Goal: Transaction & Acquisition: Purchase product/service

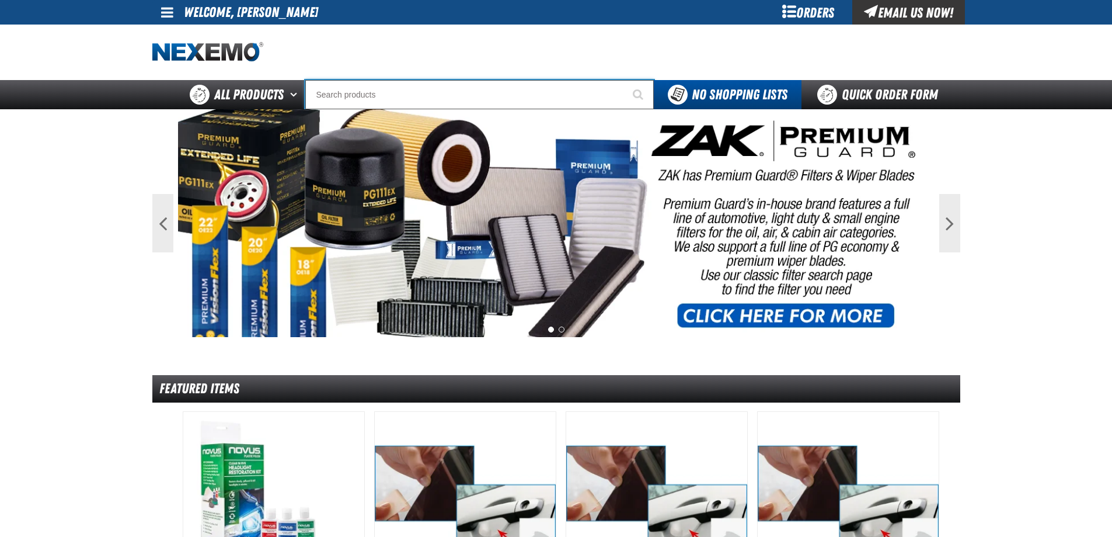
click at [375, 85] on input "Search" at bounding box center [479, 94] width 349 height 29
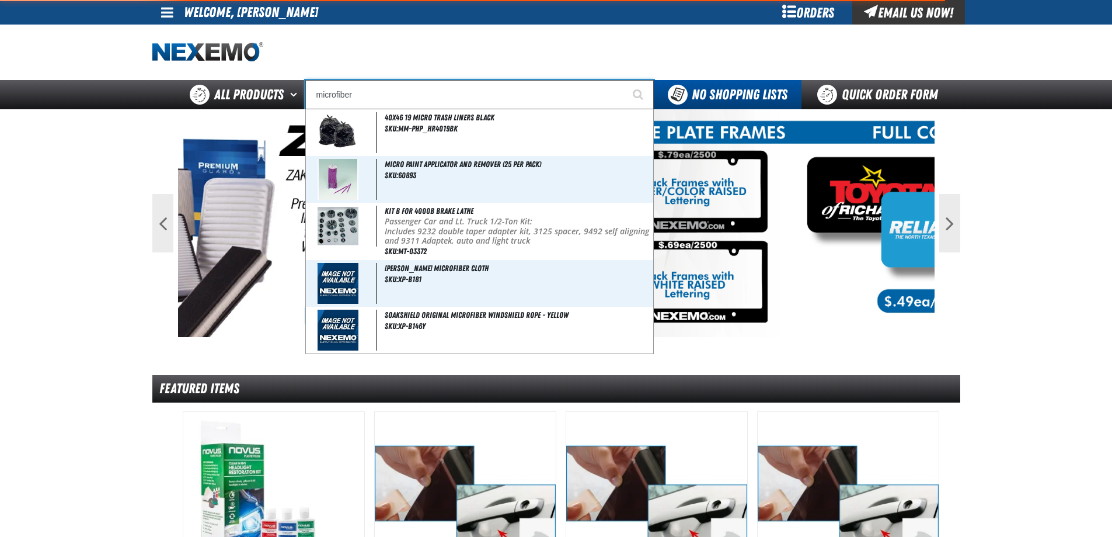
type input "microfiber"
click at [625, 80] on button "Start Searching" at bounding box center [639, 94] width 29 height 29
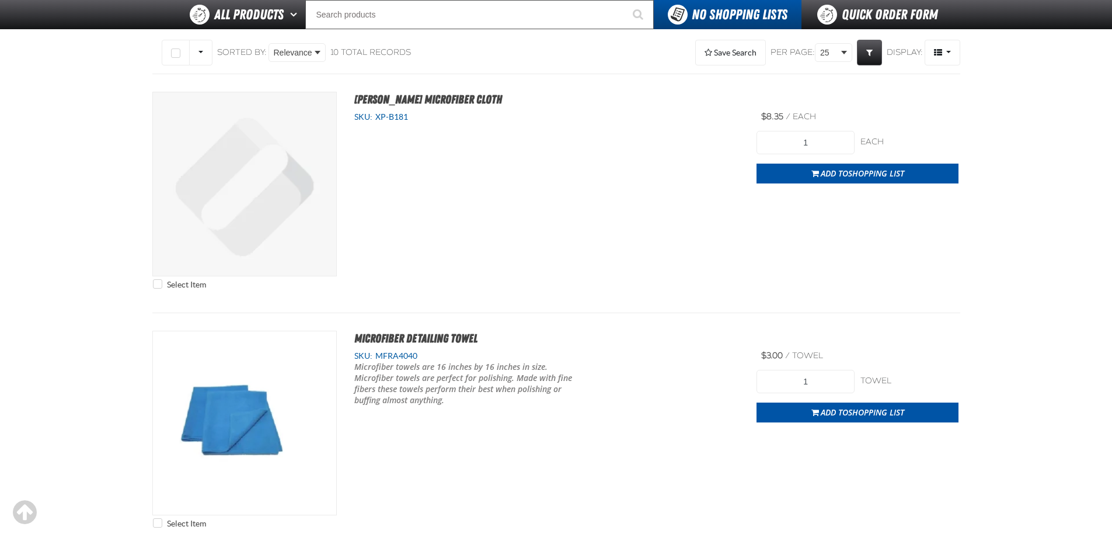
scroll to position [117, 0]
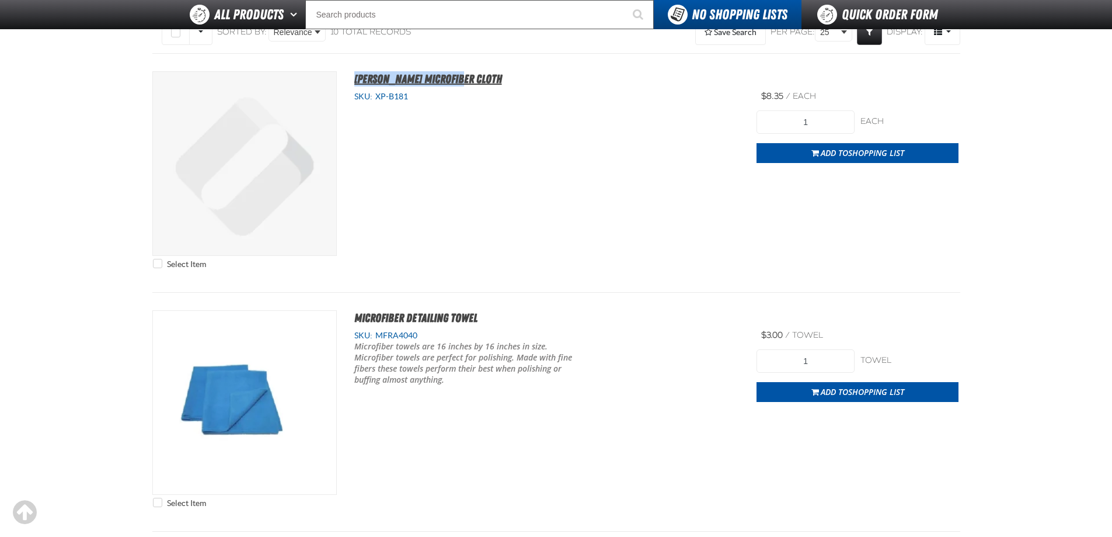
drag, startPoint x: 471, startPoint y: 76, endPoint x: 354, endPoint y: 77, distance: 116.8
click at [354, 77] on h2 "Unger Microfiber Cloth" at bounding box center [648, 78] width 622 height 15
copy span "[PERSON_NAME] Microfiber Cloth"
click at [448, 182] on div "Select Item Unger Microfiber Cloth SKU: XP-B181 View Details 1" at bounding box center [556, 172] width 808 height 203
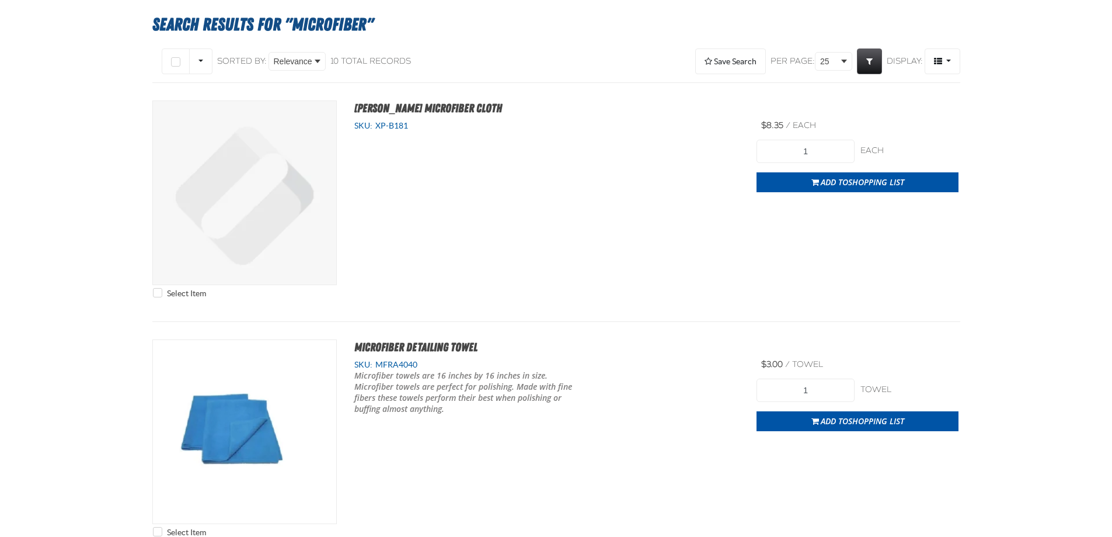
scroll to position [0, 0]
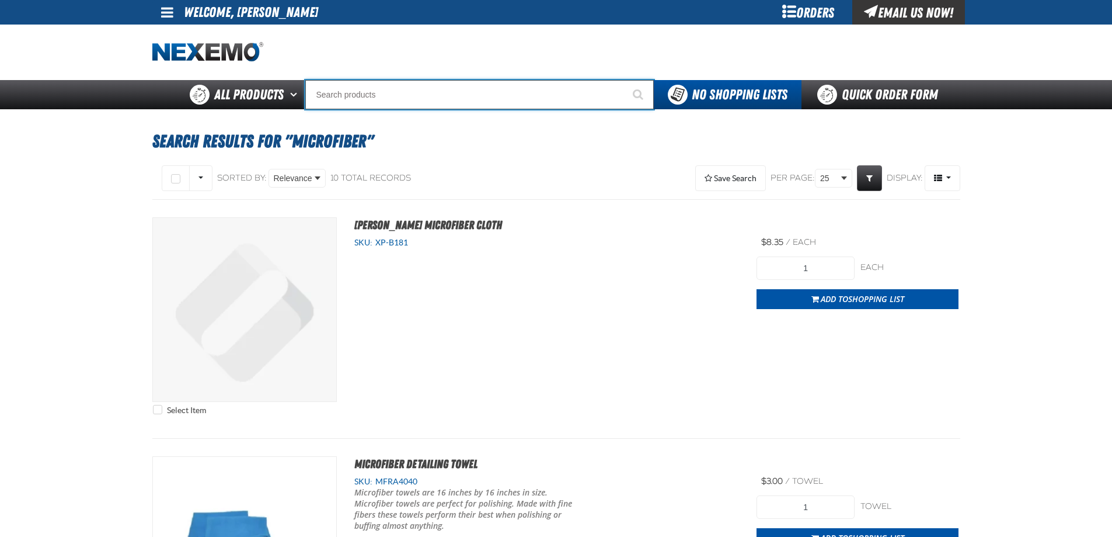
click at [420, 98] on input "Search" at bounding box center [479, 94] width 349 height 29
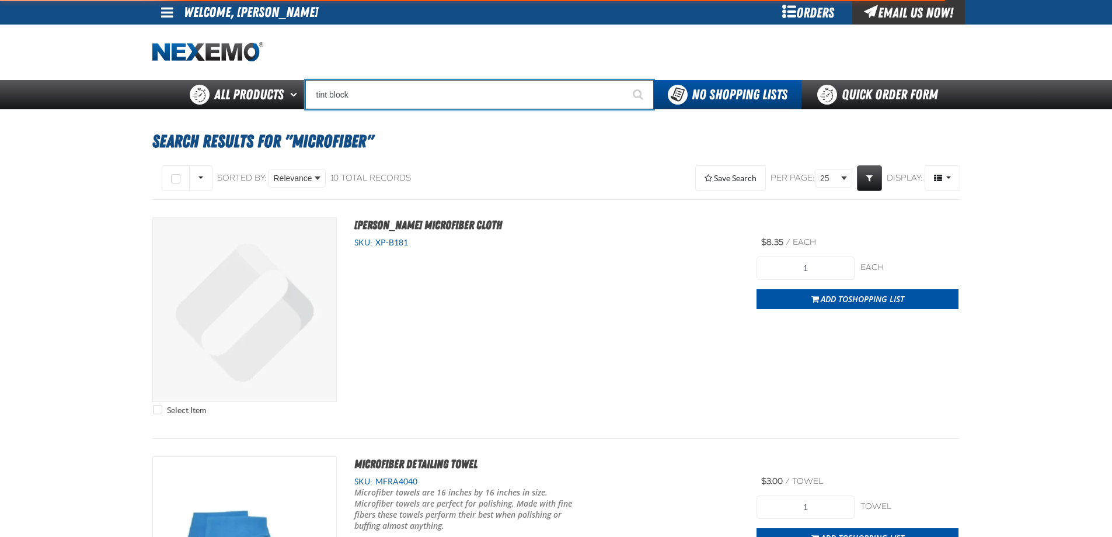
type input "tint block"
click at [625, 80] on button "Start Searching" at bounding box center [639, 94] width 29 height 29
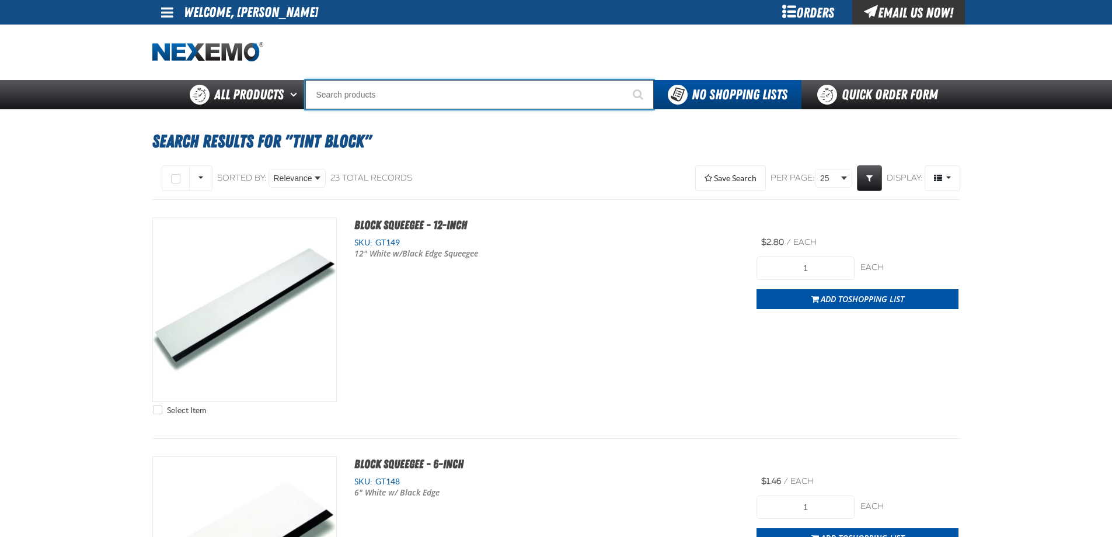
click at [397, 93] on input "Search" at bounding box center [479, 94] width 349 height 29
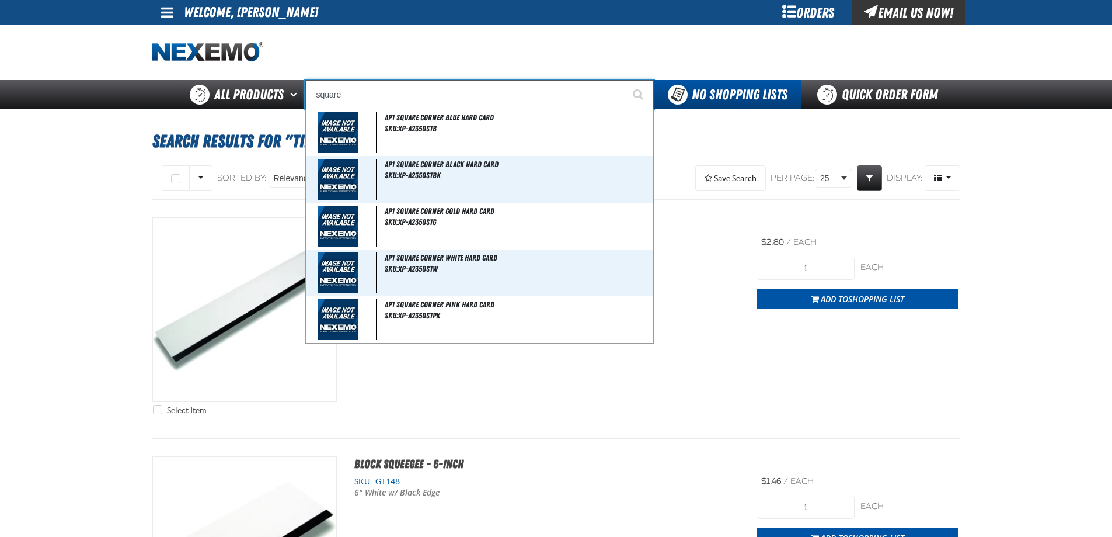
type input "square"
click at [625, 80] on button "Start Searching" at bounding box center [639, 94] width 29 height 29
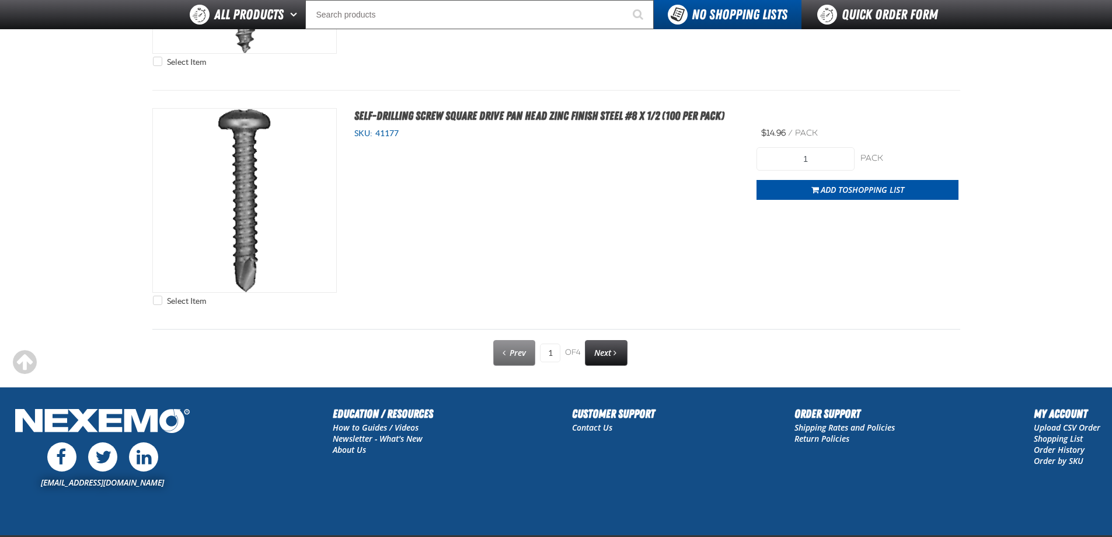
scroll to position [5896, 0]
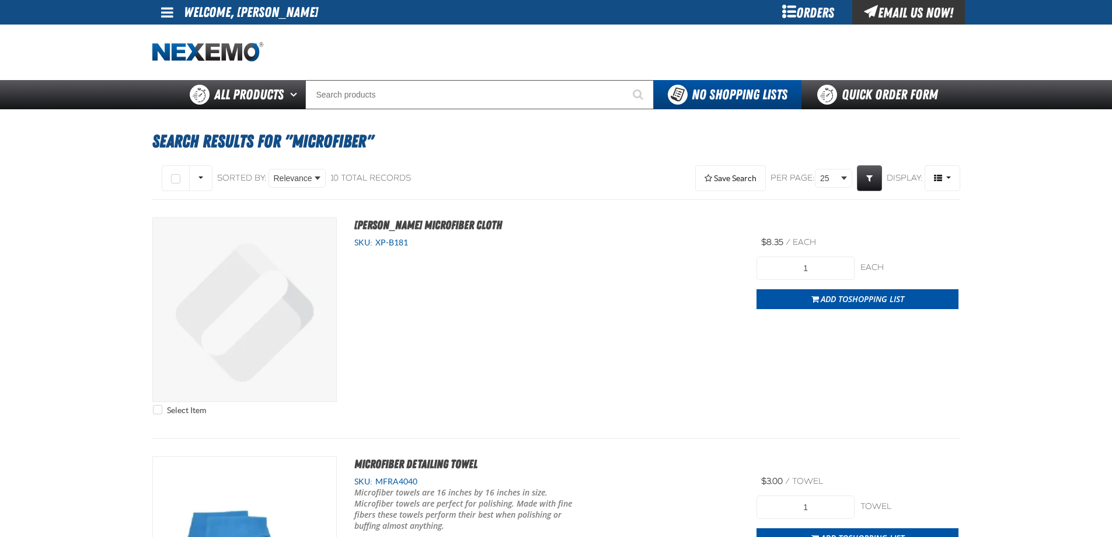
click at [535, 163] on div "Select All on Page All visible None Sorted By: Relevance Relevance SKU (Low to …" at bounding box center [352, 178] width 401 height 30
